Goal: Task Accomplishment & Management: Use online tool/utility

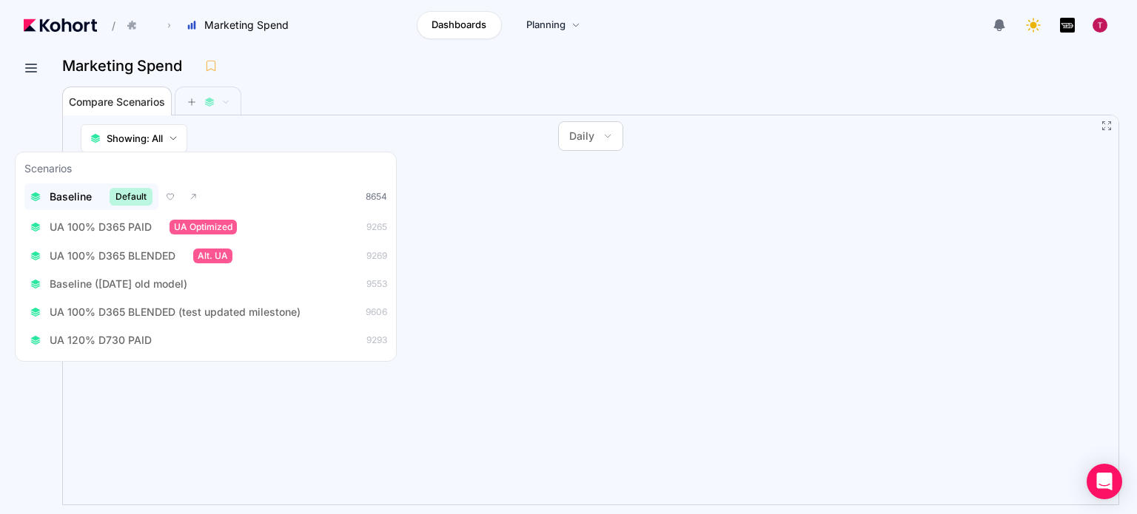
click at [50, 201] on span "Baseline" at bounding box center [71, 196] width 42 height 15
